Goal: Task Accomplishment & Management: Manage account settings

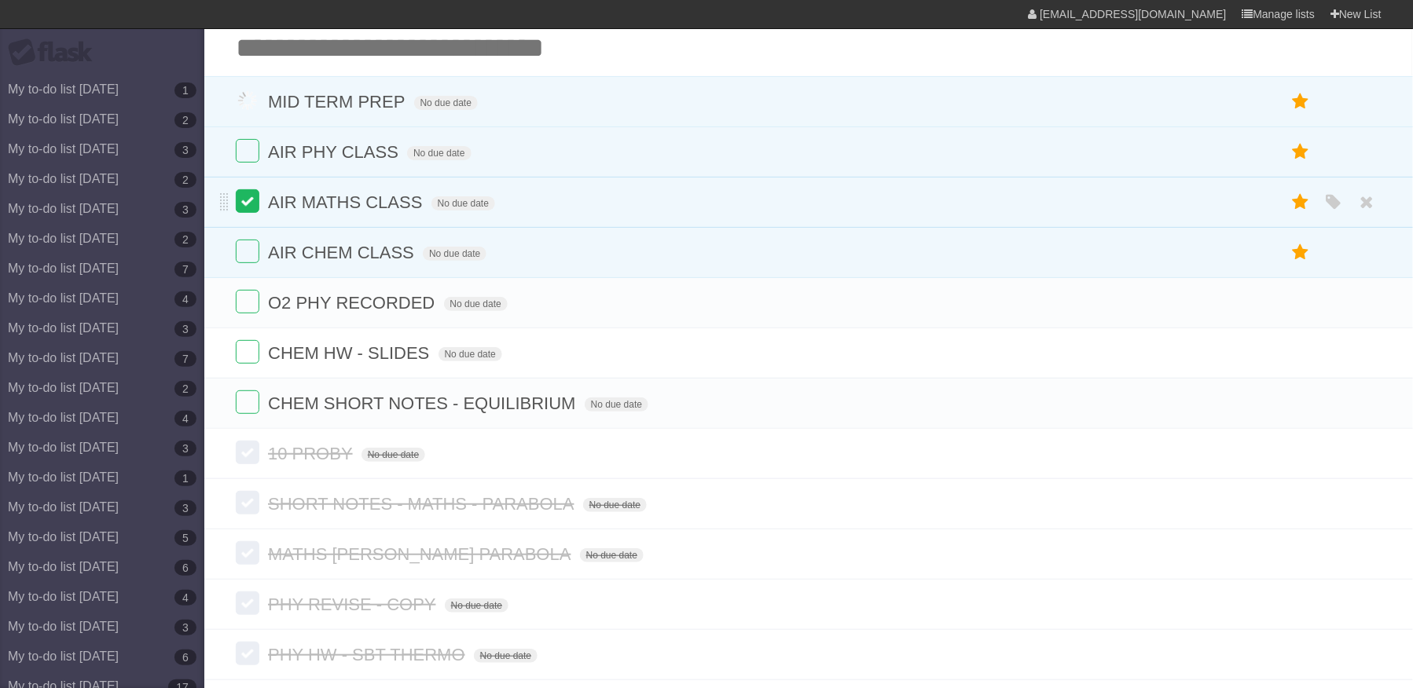
click at [244, 200] on label at bounding box center [248, 201] width 24 height 24
click at [244, 256] on label at bounding box center [248, 252] width 24 height 24
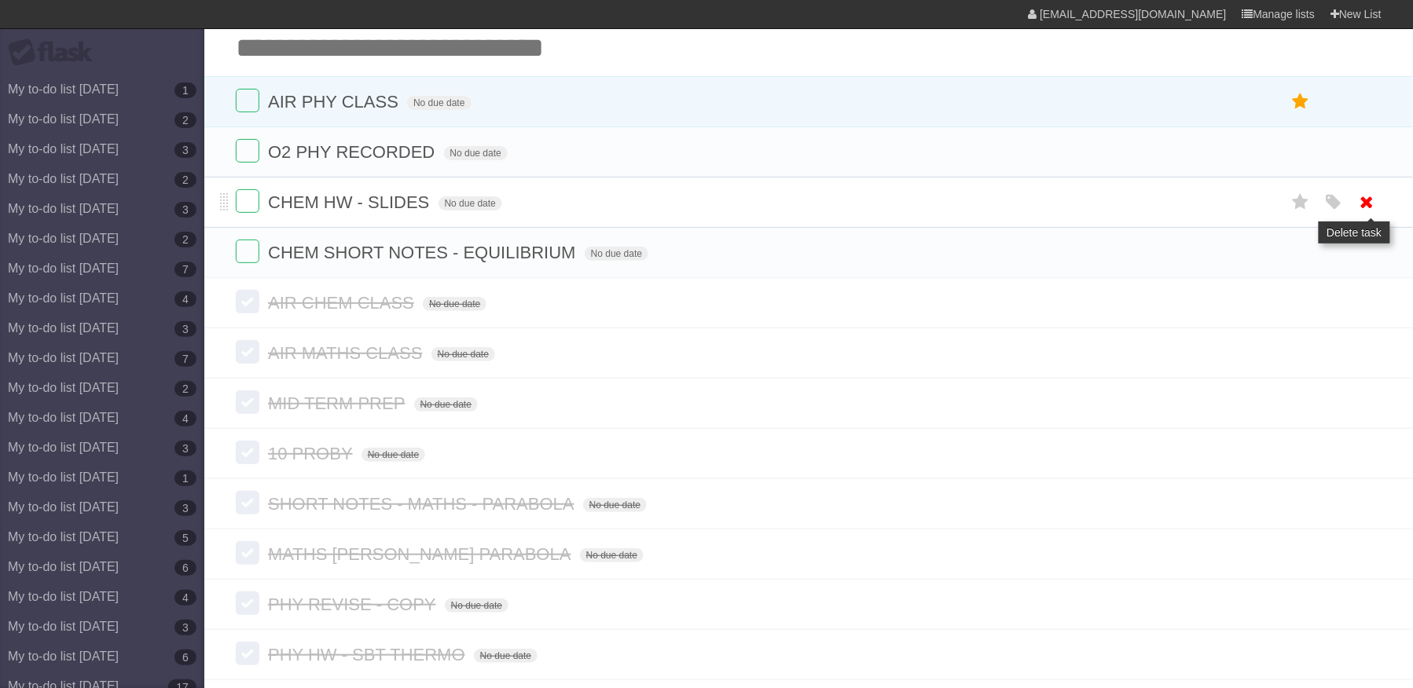
click at [1359, 203] on icon at bounding box center [1367, 202] width 22 height 26
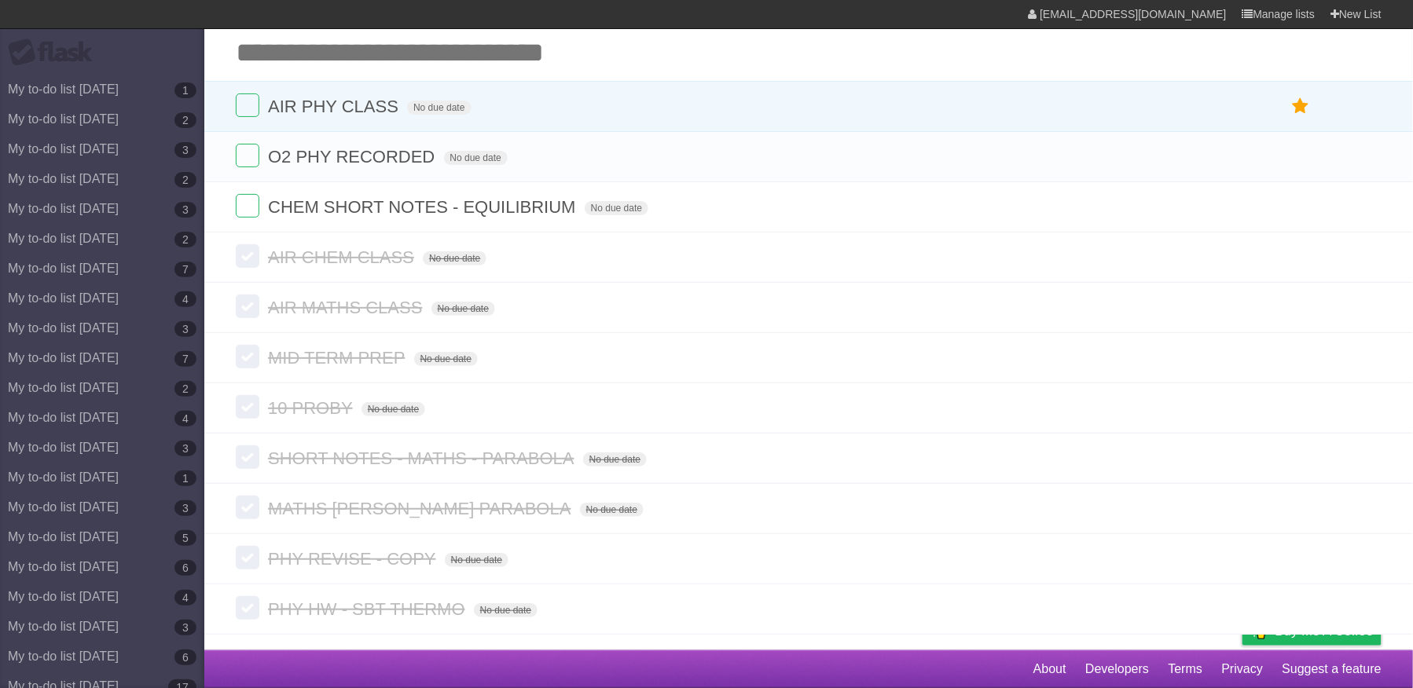
click at [1359, 203] on icon at bounding box center [1367, 207] width 22 height 26
click at [1367, 155] on section "AIR PHY CLASS No due date White Red Blue Green Purple Orange O2 PHY RECORDED No…" at bounding box center [808, 357] width 1208 height 555
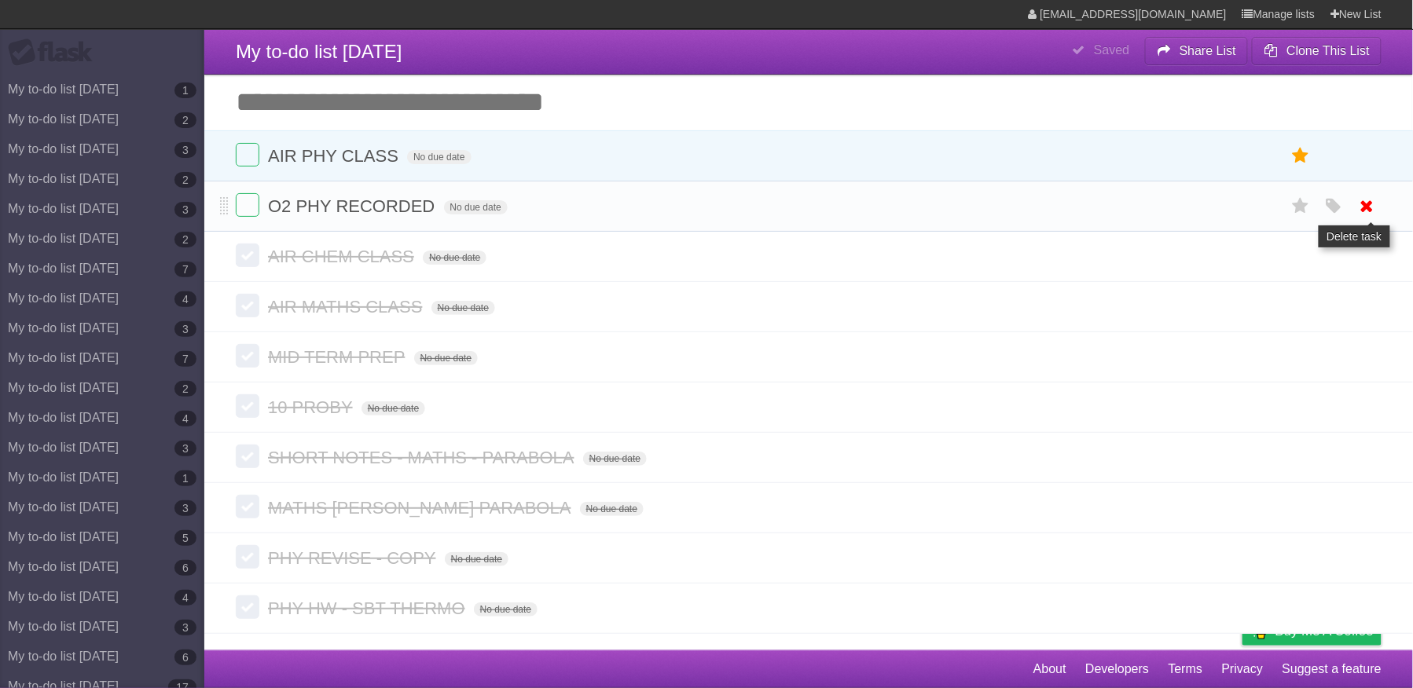
click at [1371, 193] on icon at bounding box center [1367, 206] width 22 height 26
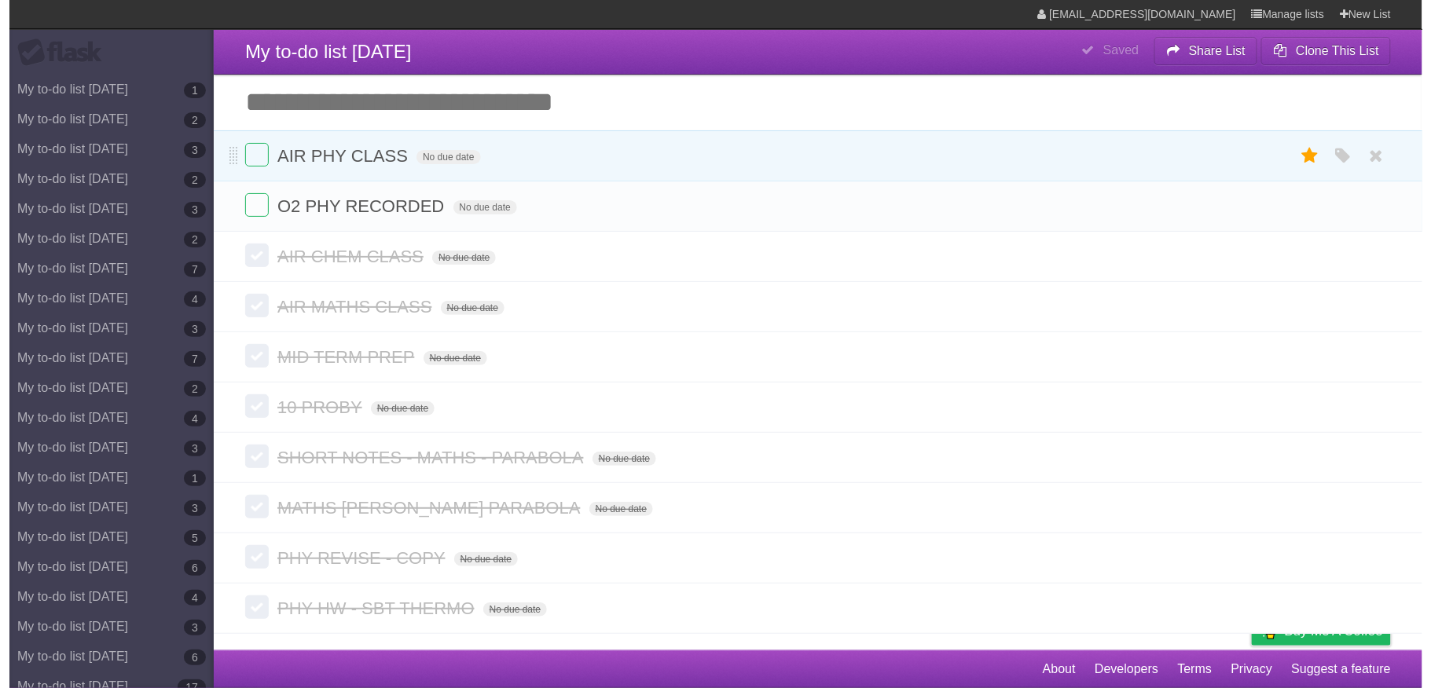
scroll to position [0, 0]
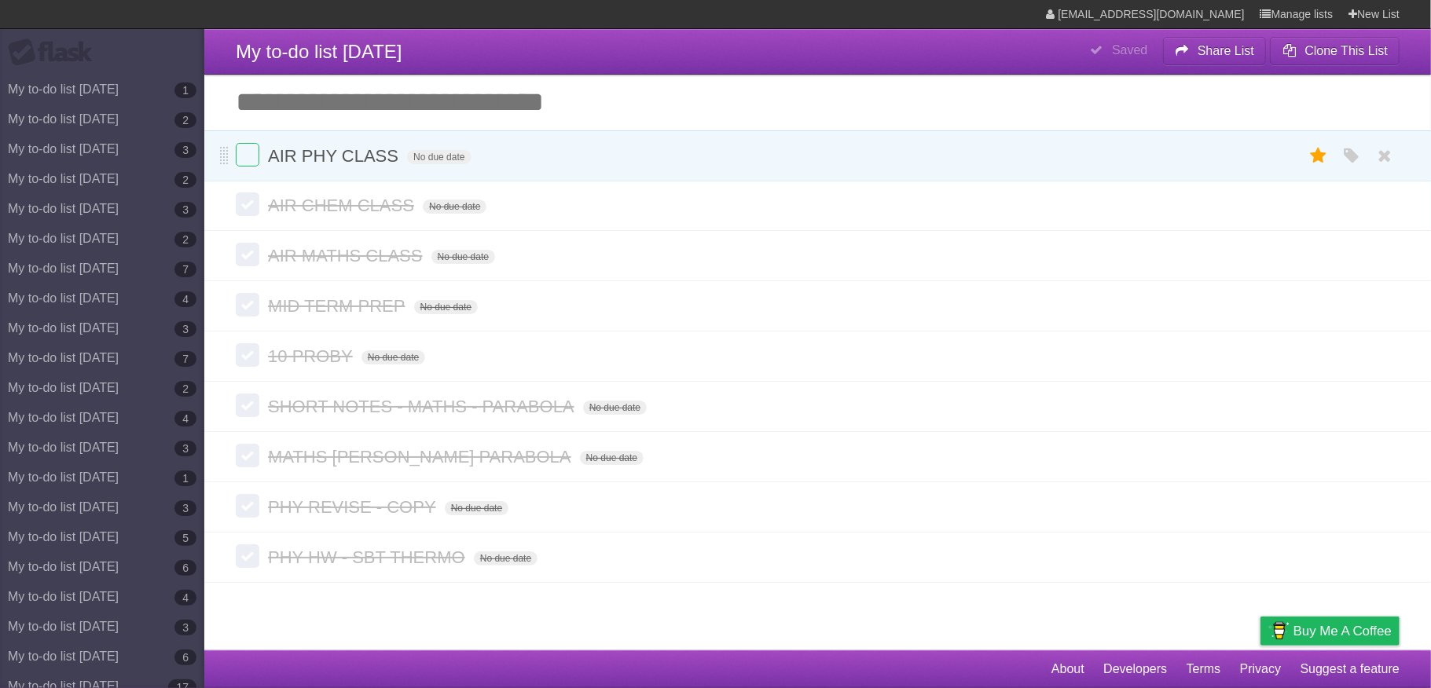
click at [378, 146] on form "AIR PHY CLASS No due date White Red Blue Green Purple Orange" at bounding box center [818, 156] width 1164 height 26
click at [380, 149] on span "AIR PHY CLASS" at bounding box center [335, 156] width 134 height 20
type input "**********"
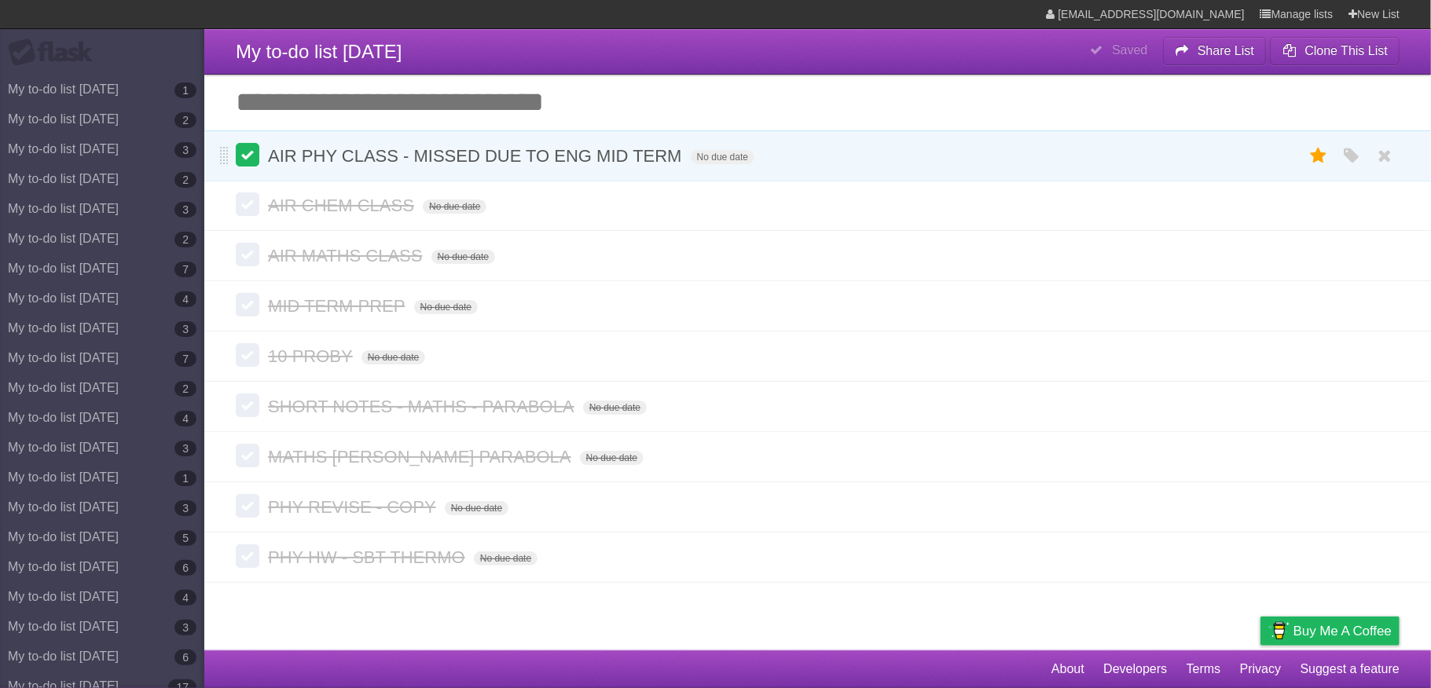
click at [242, 154] on label at bounding box center [248, 155] width 24 height 24
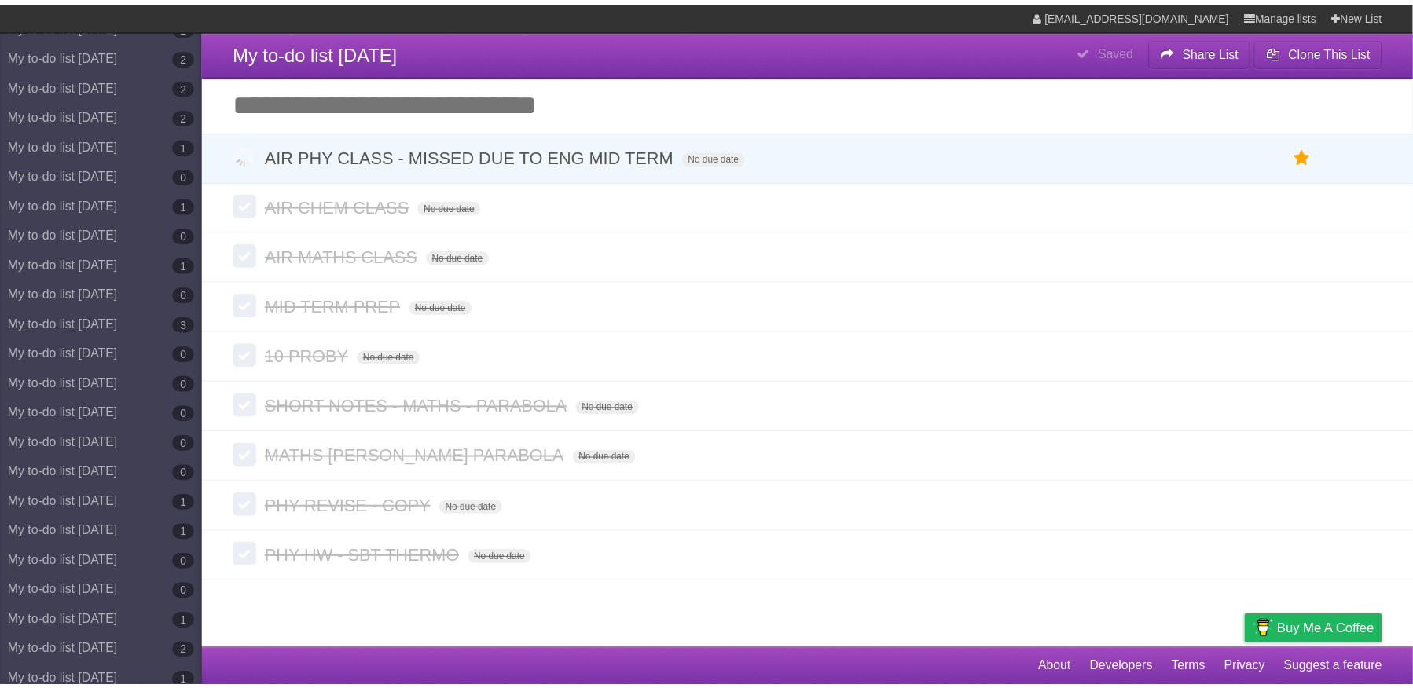
scroll to position [7679, 0]
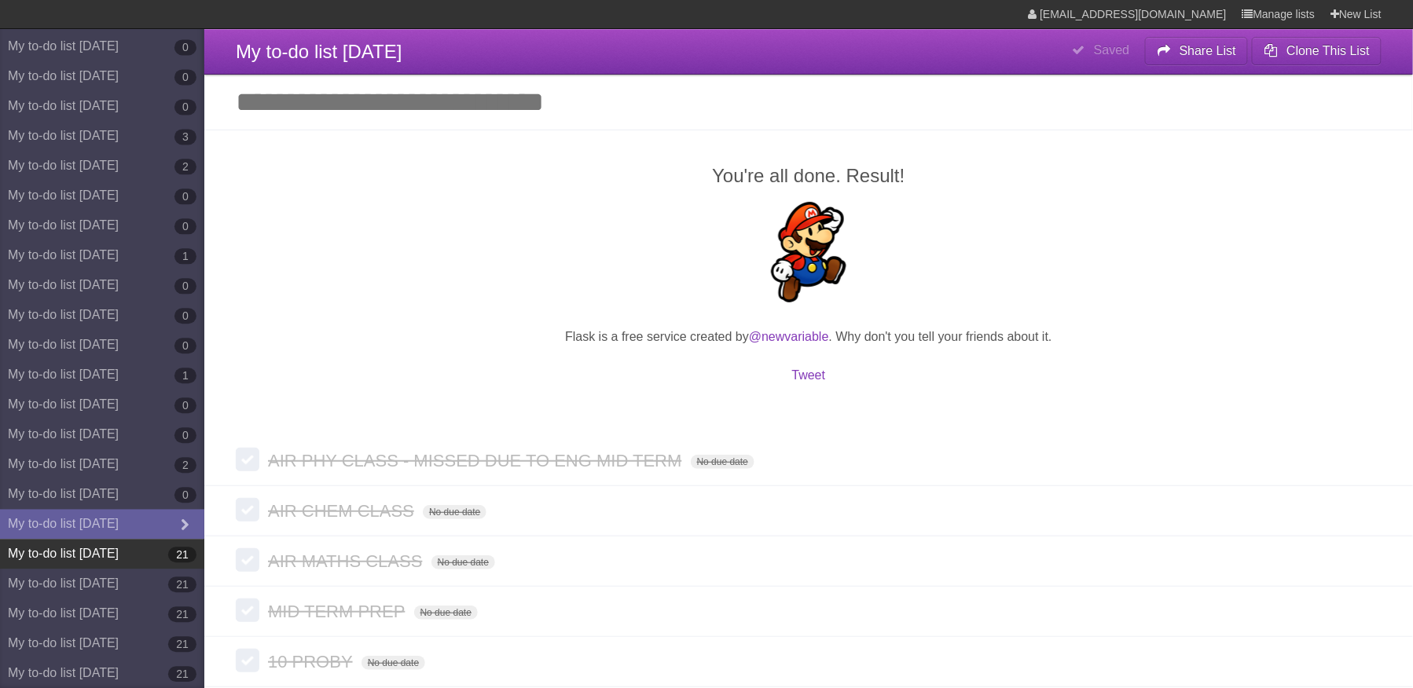
click at [118, 554] on link "My to-do list [DATE] 21" at bounding box center [102, 554] width 204 height 30
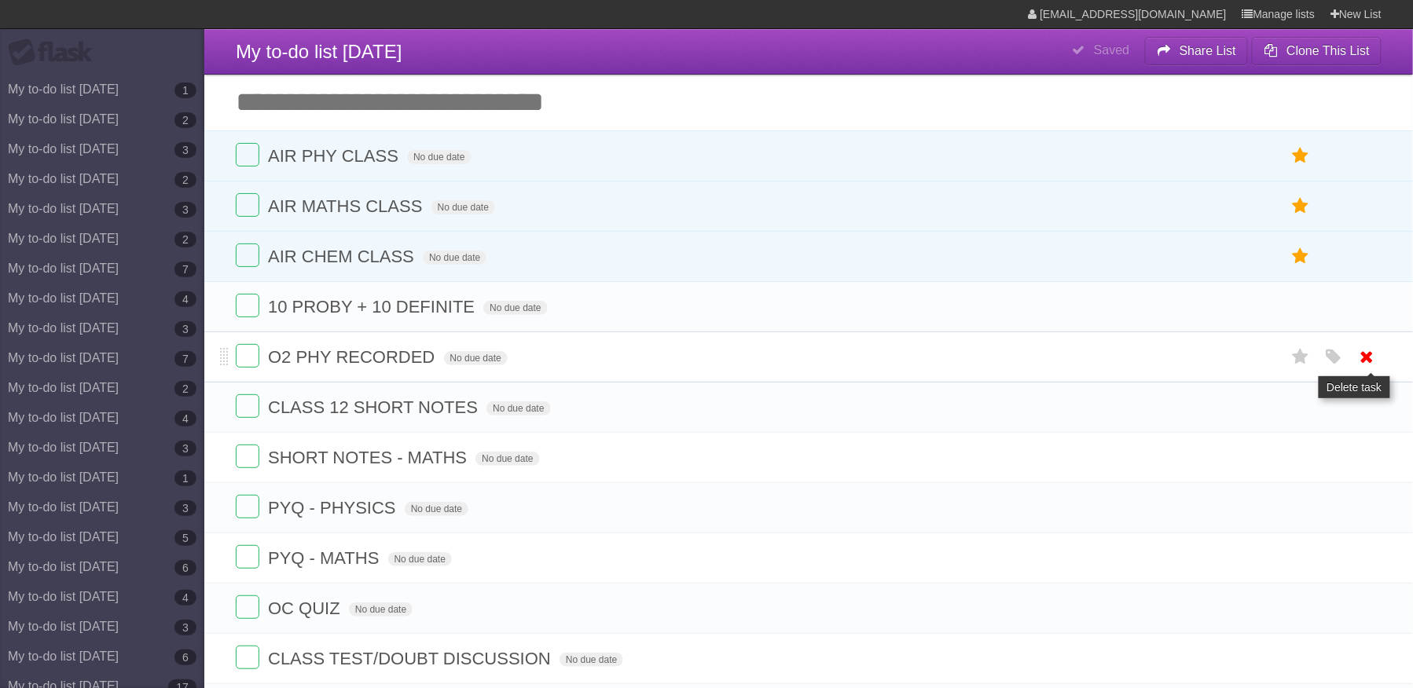
click at [1364, 370] on icon at bounding box center [1367, 357] width 22 height 26
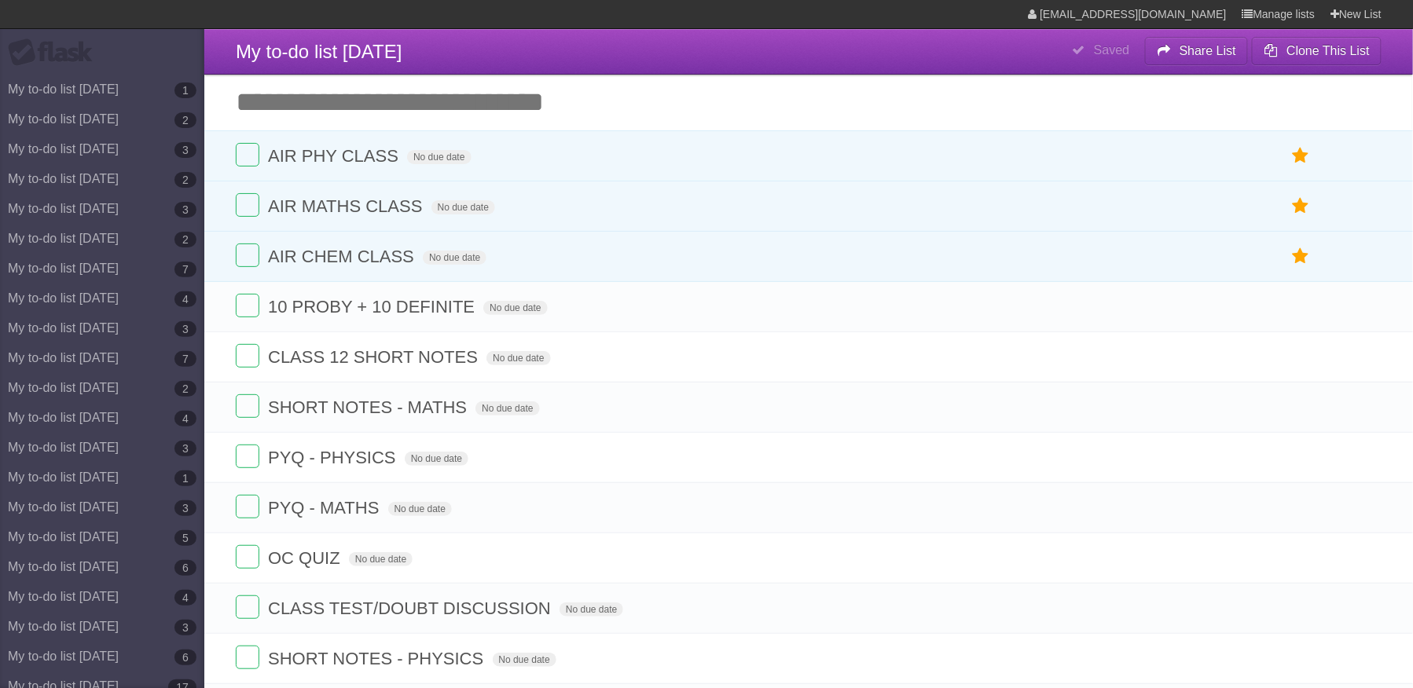
click at [1365, 368] on icon at bounding box center [1367, 357] width 22 height 26
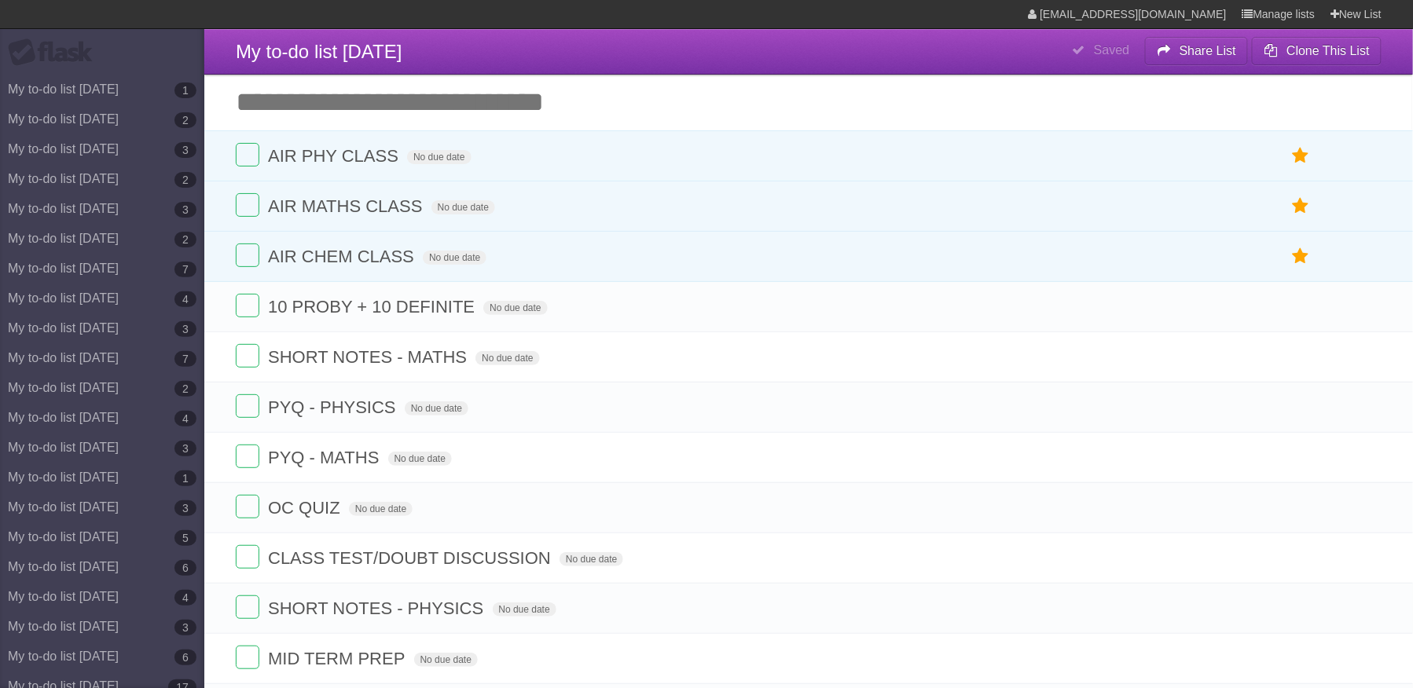
click at [1365, 368] on icon at bounding box center [1367, 357] width 22 height 26
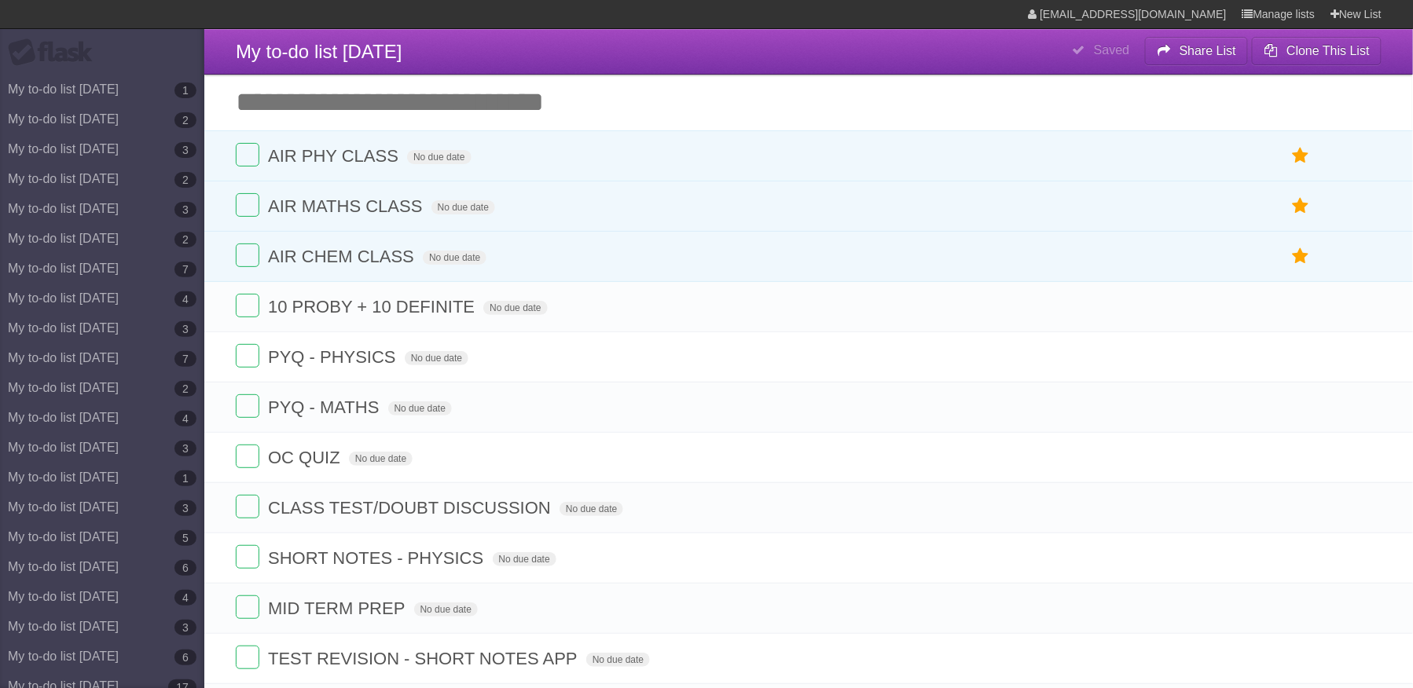
click at [1365, 368] on icon at bounding box center [1367, 357] width 22 height 26
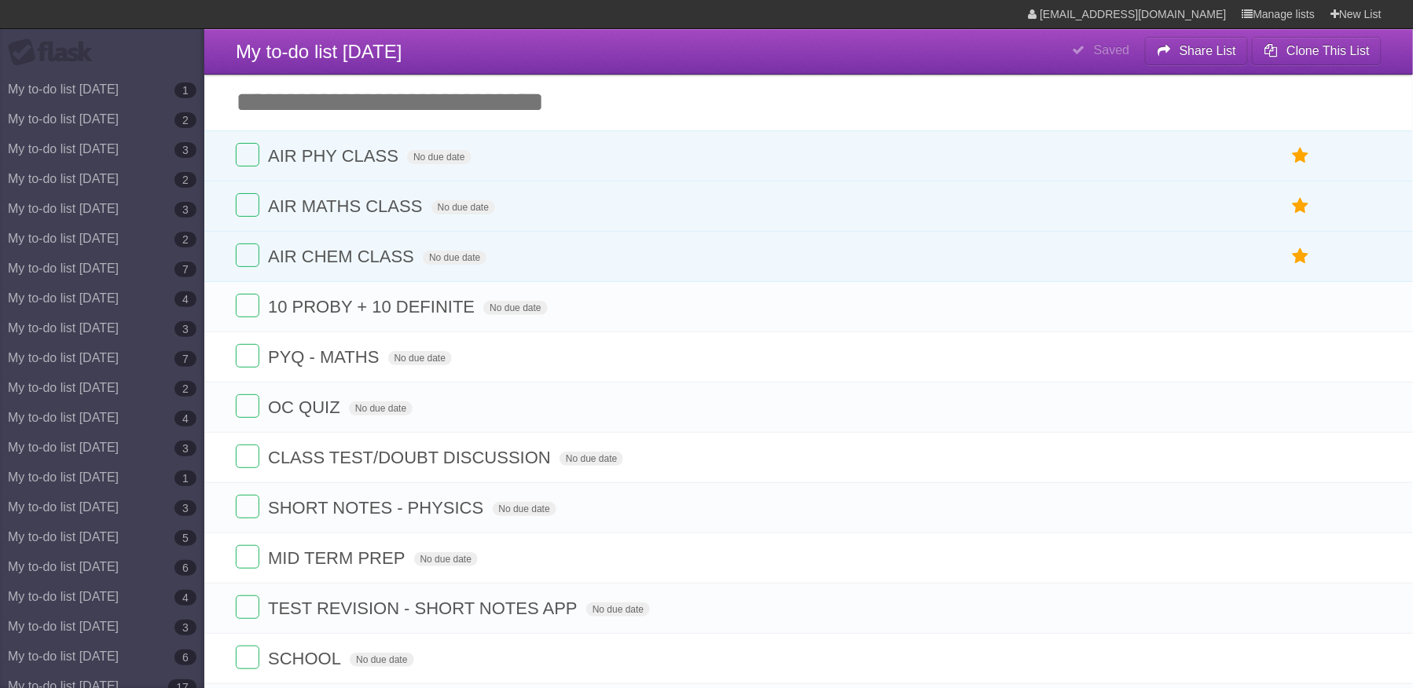
click at [1365, 368] on icon at bounding box center [1367, 357] width 22 height 26
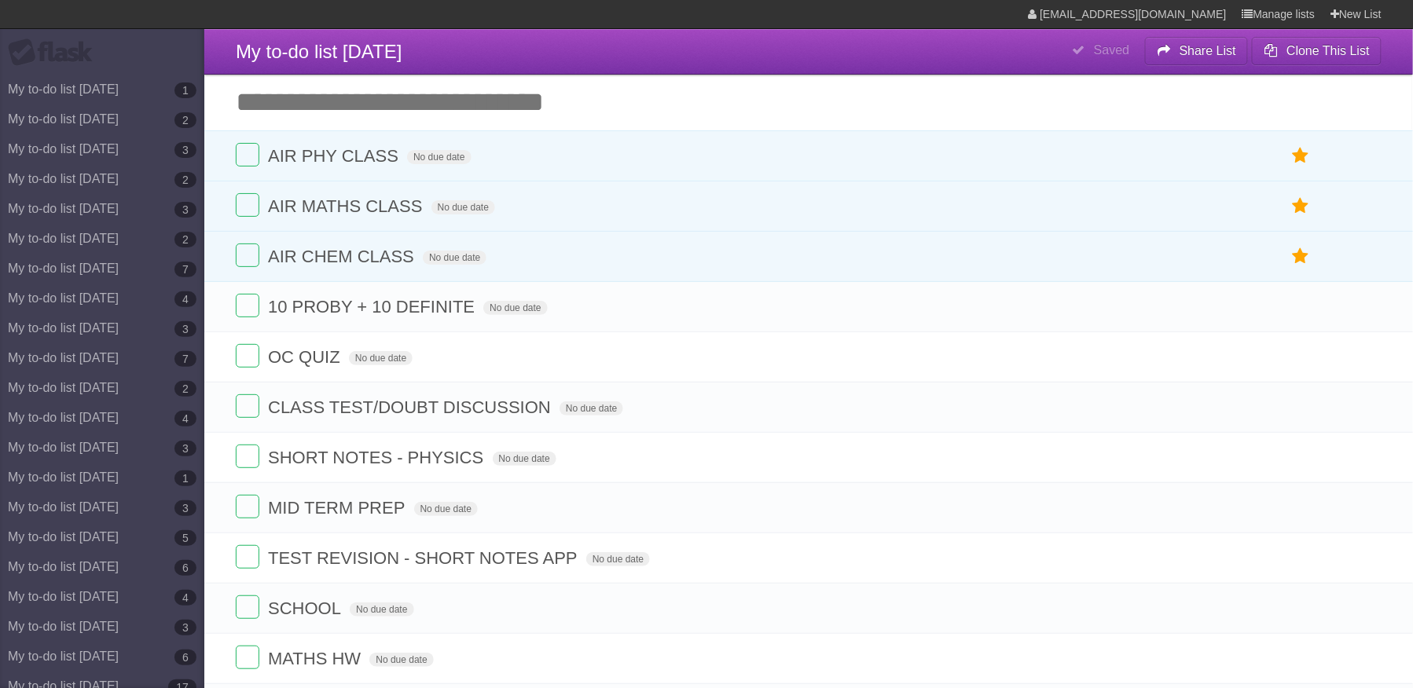
click at [1365, 368] on icon at bounding box center [1367, 357] width 22 height 26
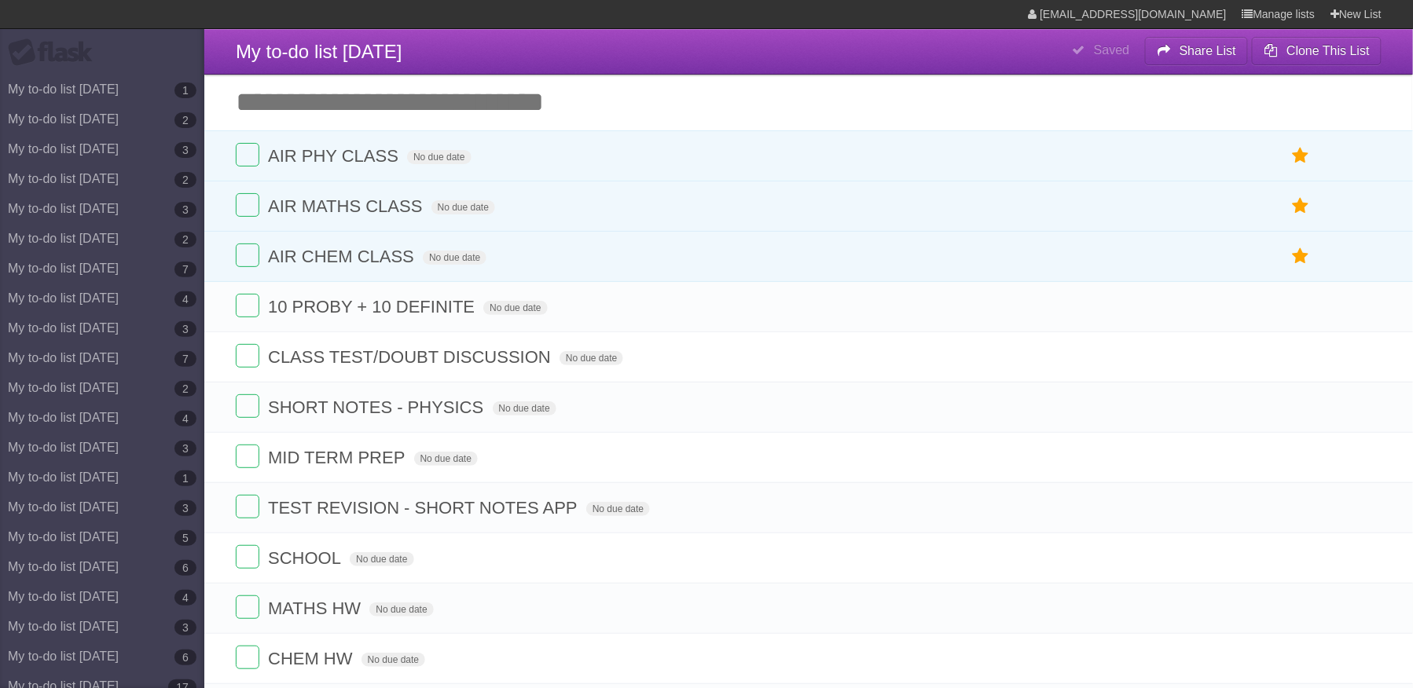
click at [1365, 368] on icon at bounding box center [1367, 357] width 22 height 26
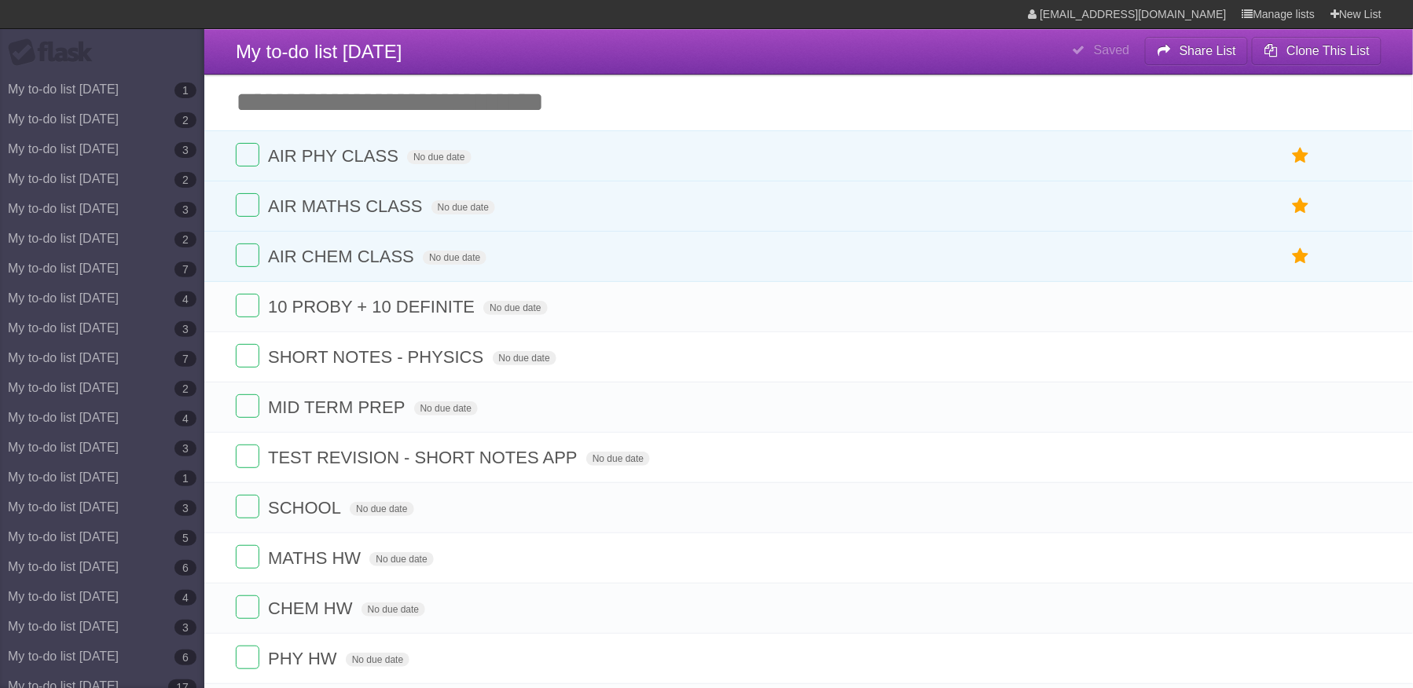
click at [1365, 368] on icon at bounding box center [1367, 357] width 22 height 26
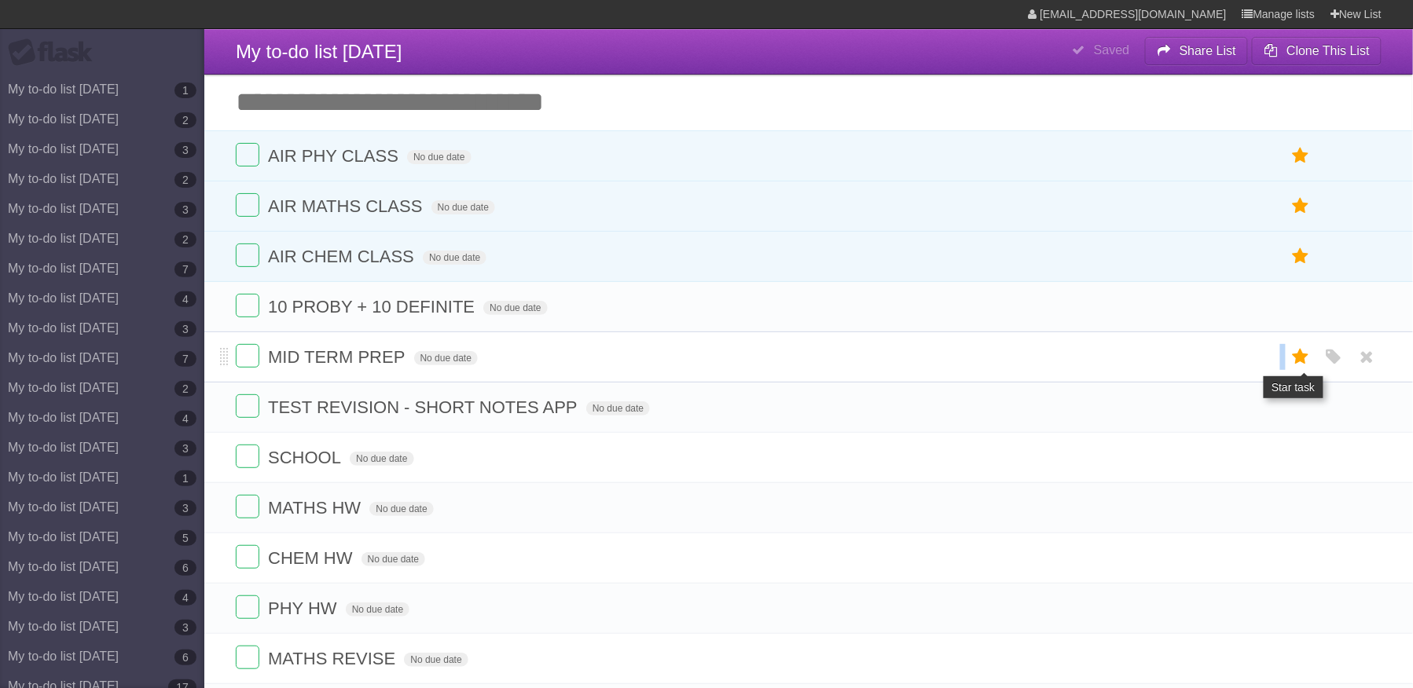
drag, startPoint x: 1315, startPoint y: 368, endPoint x: 1301, endPoint y: 365, distance: 14.5
click at [1301, 365] on ul "White Red Blue Green Purple Orange" at bounding box center [1328, 357] width 105 height 26
click at [1301, 365] on icon at bounding box center [1300, 357] width 22 height 26
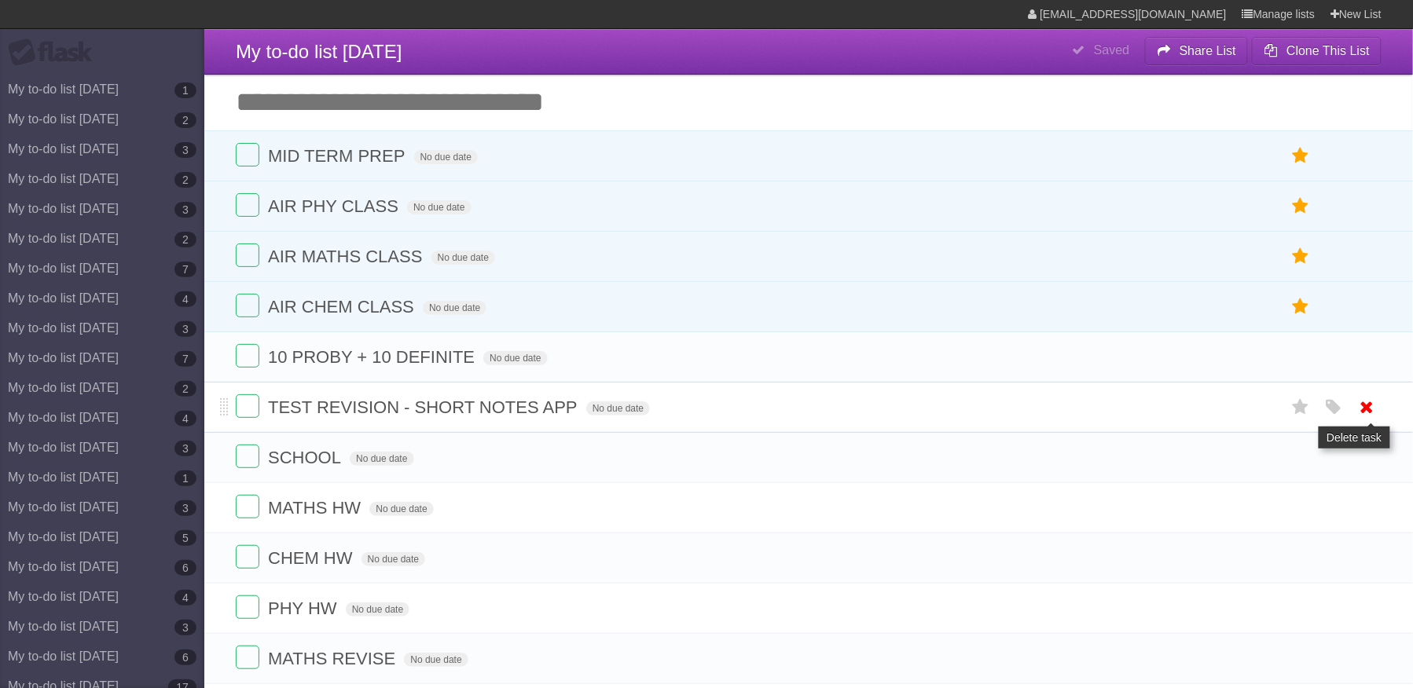
click at [1362, 415] on icon at bounding box center [1367, 407] width 22 height 26
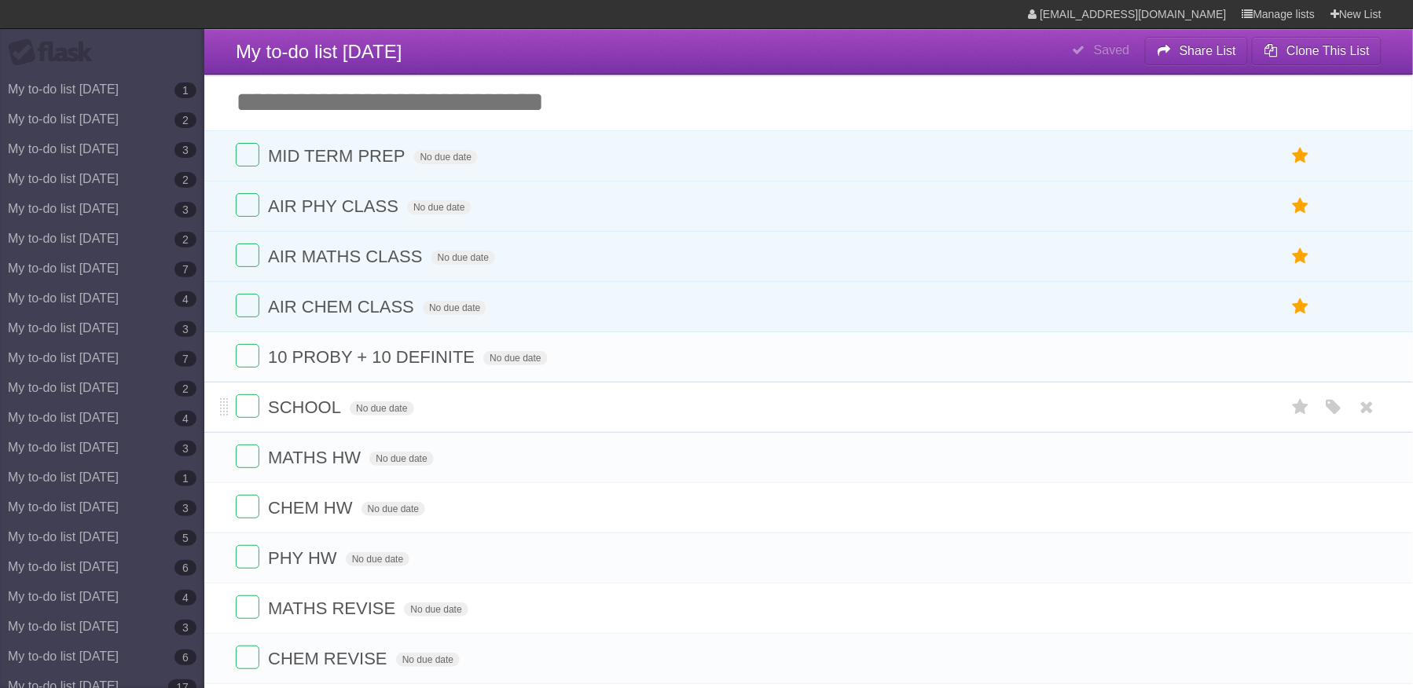
click at [333, 413] on span "SCHOOL" at bounding box center [306, 408] width 77 height 20
type input "**********"
click at [1362, 521] on icon at bounding box center [1367, 508] width 22 height 26
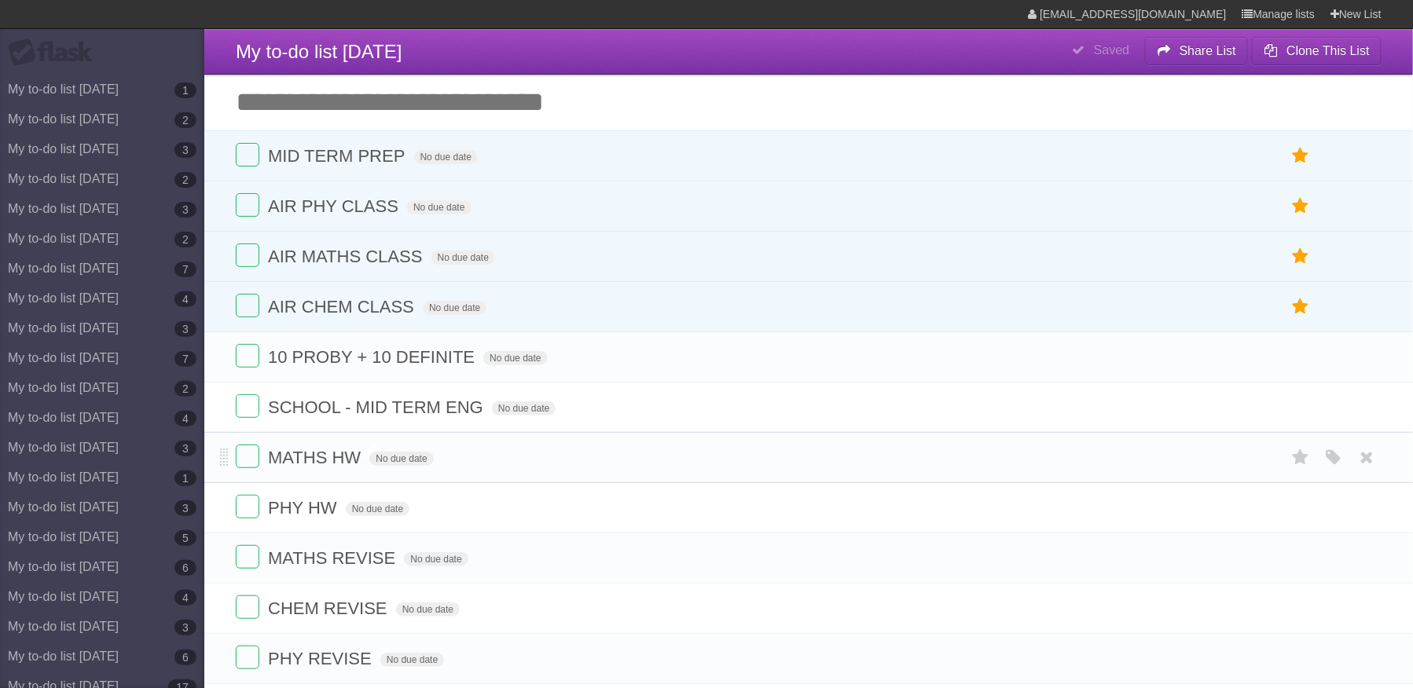
click at [349, 467] on span "MATHS HW" at bounding box center [316, 458] width 97 height 20
type input "**********"
click at [471, 467] on span "MATHS [PERSON_NAME](10Q)" at bounding box center [395, 458] width 255 height 20
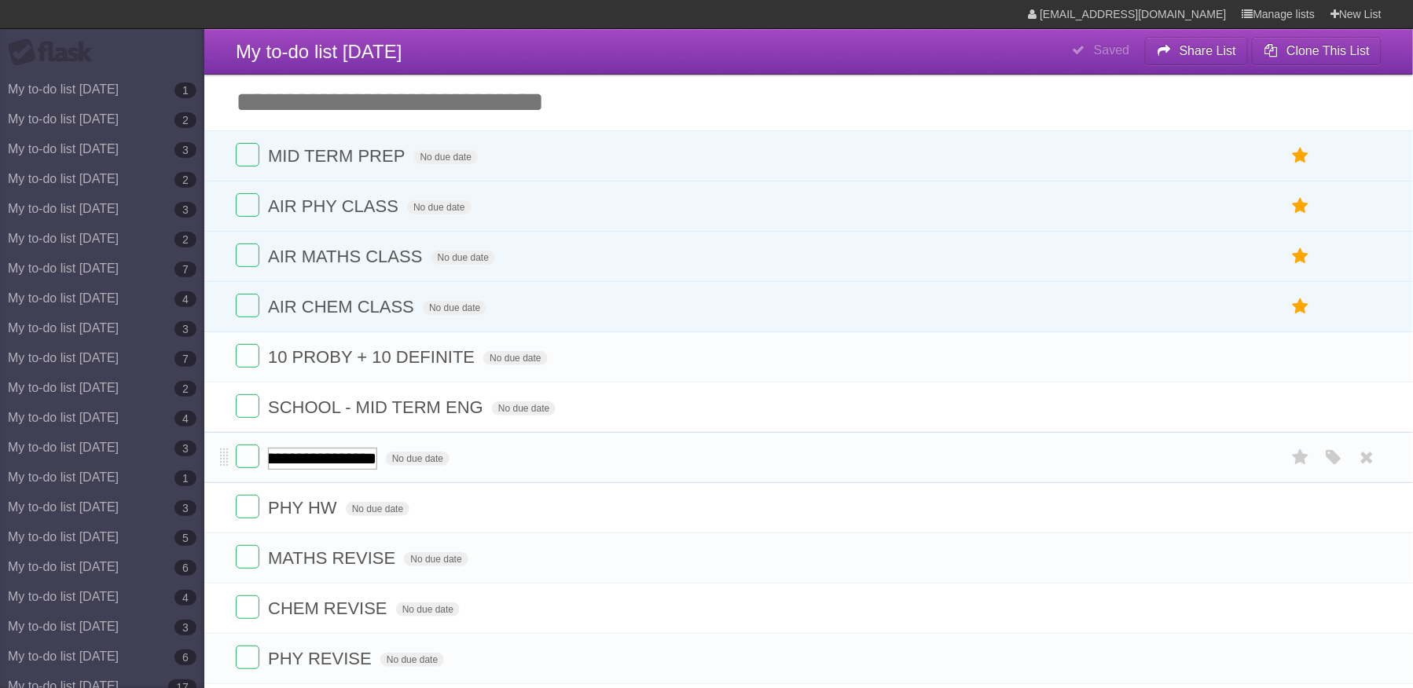
type input "**********"
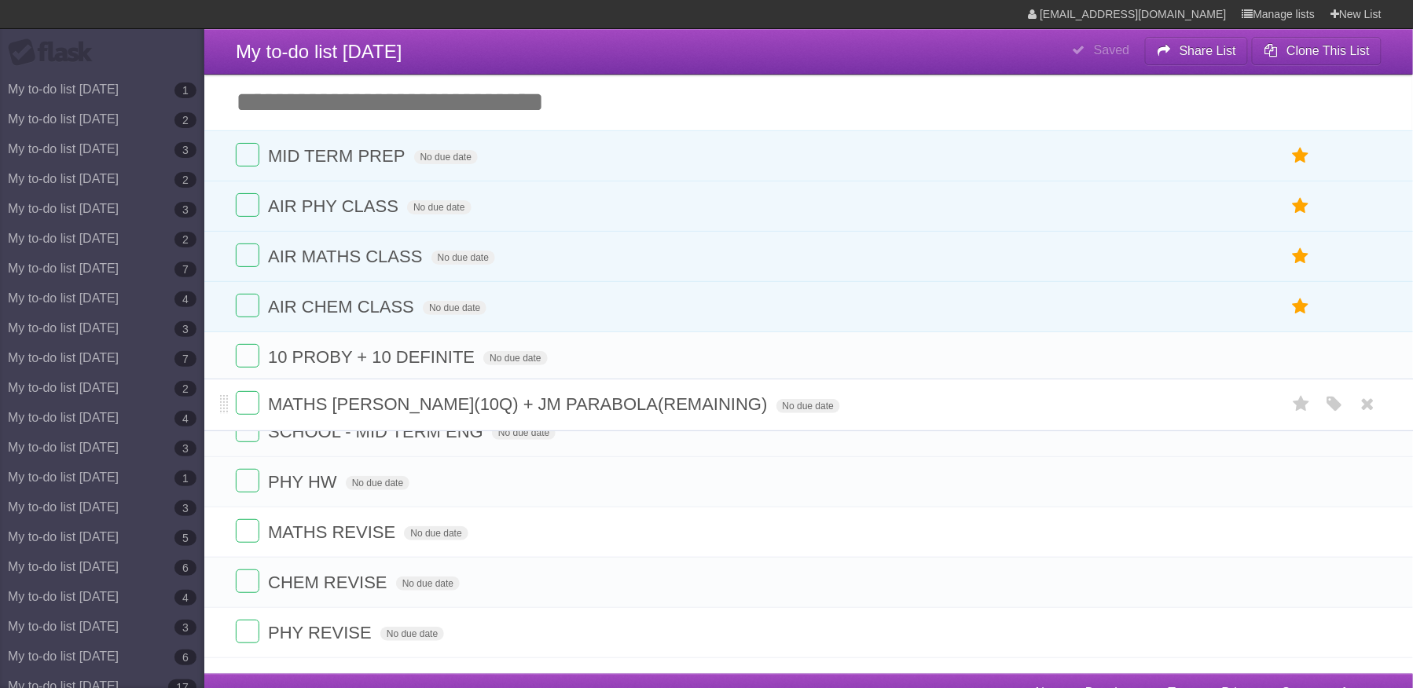
drag, startPoint x: 225, startPoint y: 470, endPoint x: 222, endPoint y: 405, distance: 64.5
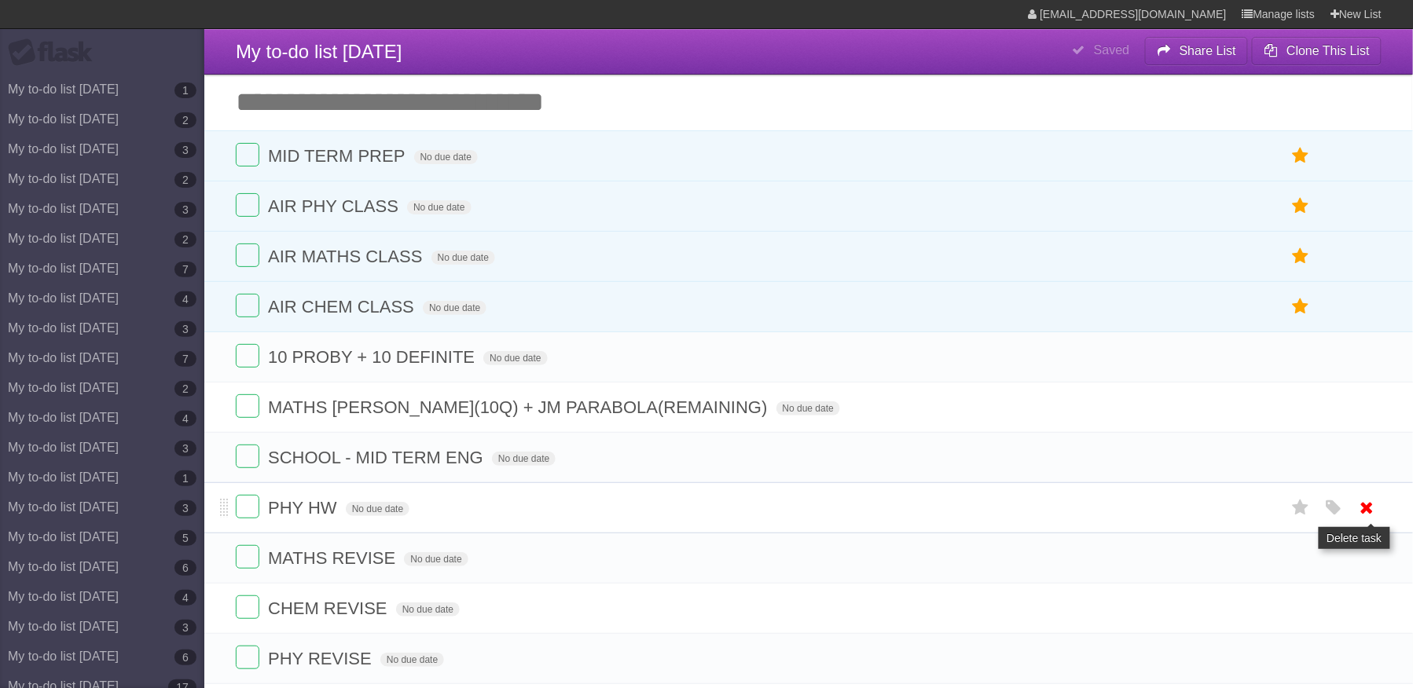
click at [1358, 515] on icon at bounding box center [1367, 508] width 22 height 26
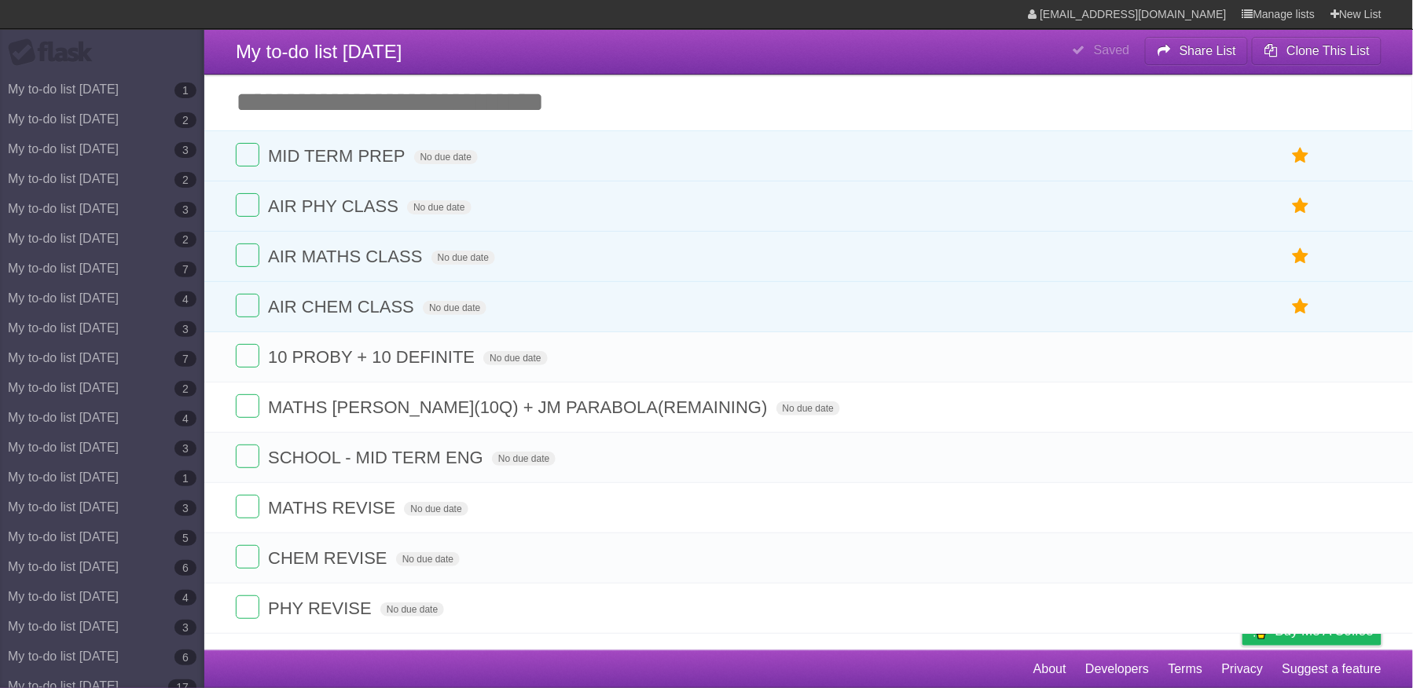
click at [1358, 515] on icon at bounding box center [1367, 508] width 22 height 26
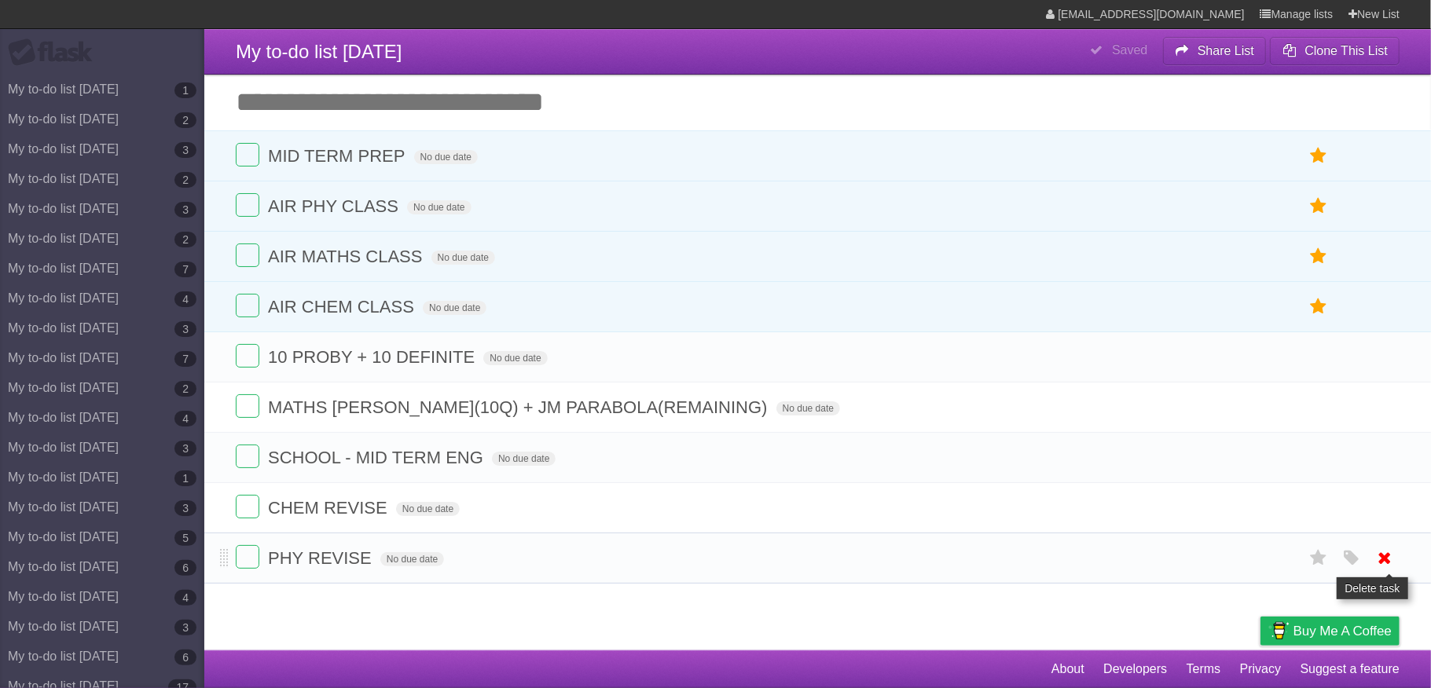
click at [1378, 570] on icon at bounding box center [1385, 558] width 22 height 26
click at [478, 104] on input "Add another task" at bounding box center [817, 102] width 1226 height 55
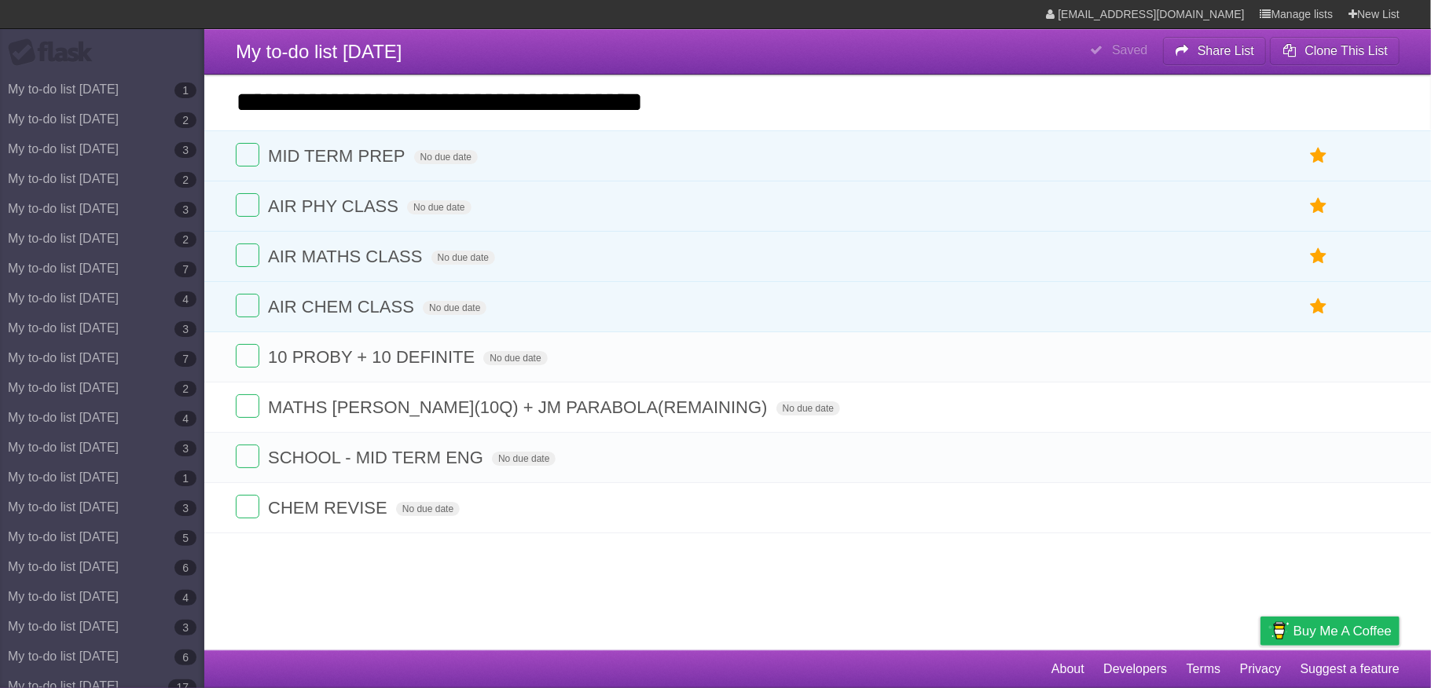
type input "**********"
click input "*********" at bounding box center [0, 0] width 0 height 0
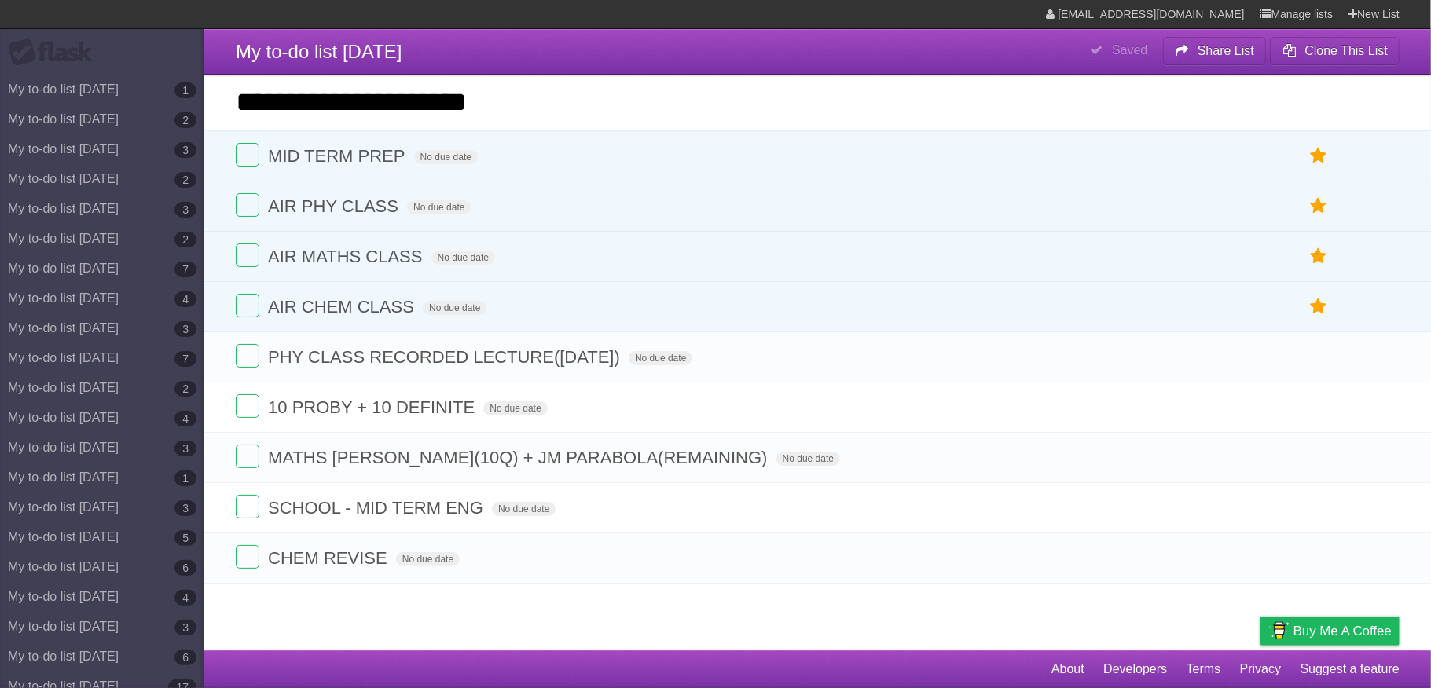
type input "**********"
click input "*********" at bounding box center [0, 0] width 0 height 0
